Goal: Task Accomplishment & Management: Use online tool/utility

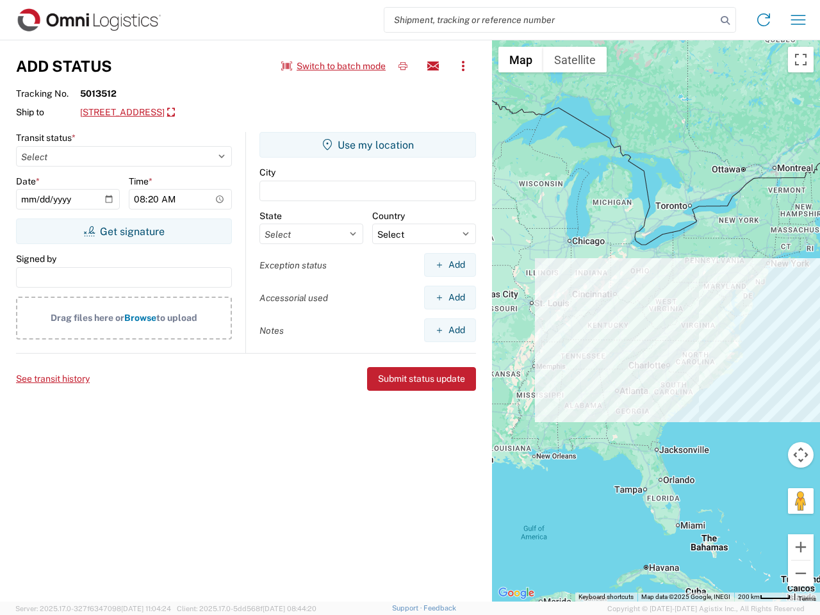
click at [551, 20] on input "search" at bounding box center [551, 20] width 332 height 24
click at [726, 21] on icon at bounding box center [726, 21] width 18 height 18
click at [764, 20] on icon at bounding box center [764, 20] width 21 height 21
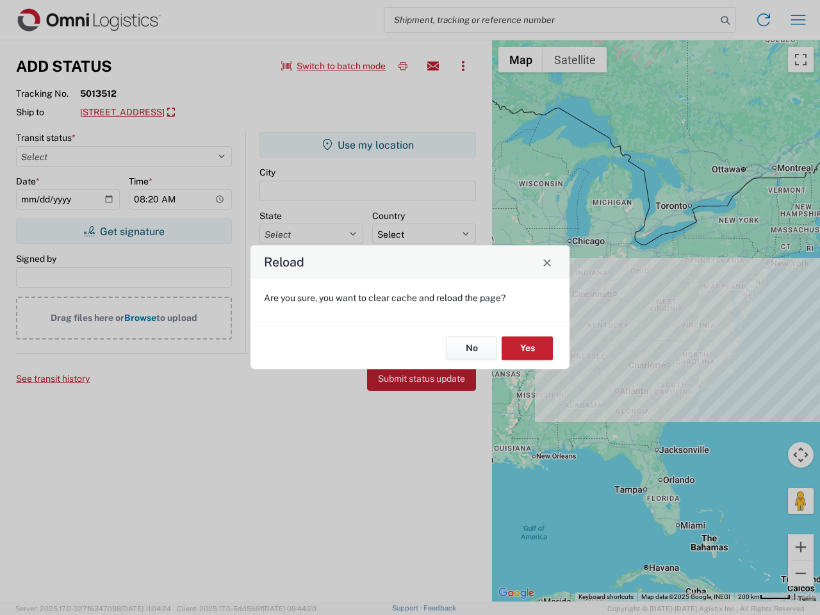
click at [799, 20] on div "Reload Are you sure, you want to clear cache and reload the page? No Yes" at bounding box center [410, 307] width 820 height 615
click at [334, 66] on div "Reload Are you sure, you want to clear cache and reload the page? No Yes" at bounding box center [410, 307] width 820 height 615
click at [403, 66] on div "Reload Are you sure, you want to clear cache and reload the page? No Yes" at bounding box center [410, 307] width 820 height 615
click at [433, 66] on div "Reload Are you sure, you want to clear cache and reload the page? No Yes" at bounding box center [410, 307] width 820 height 615
click at [463, 66] on div "Reload Are you sure, you want to clear cache and reload the page? No Yes" at bounding box center [410, 307] width 820 height 615
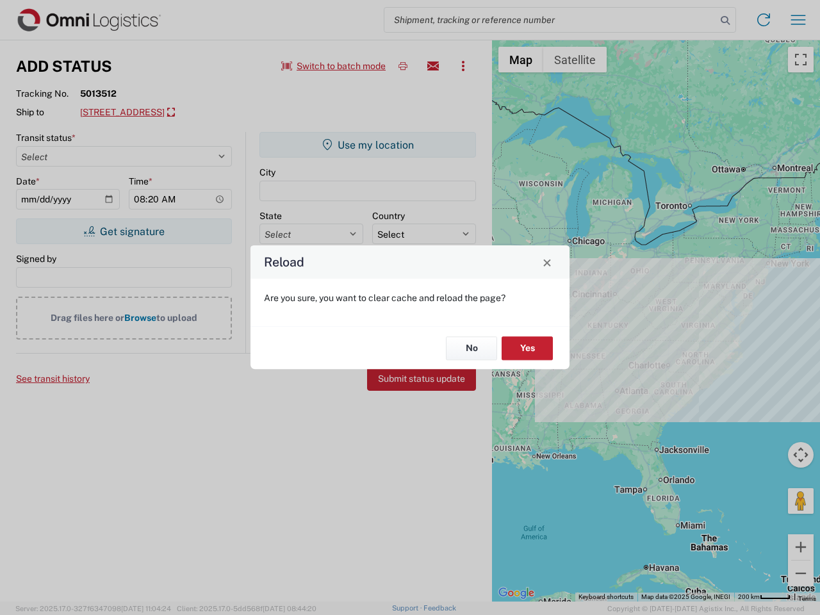
click at [183, 113] on div "Reload Are you sure, you want to clear cache and reload the page? No Yes" at bounding box center [410, 307] width 820 height 615
click at [124, 231] on div "Reload Are you sure, you want to clear cache and reload the page? No Yes" at bounding box center [410, 307] width 820 height 615
